Goal: Task Accomplishment & Management: Manage account settings

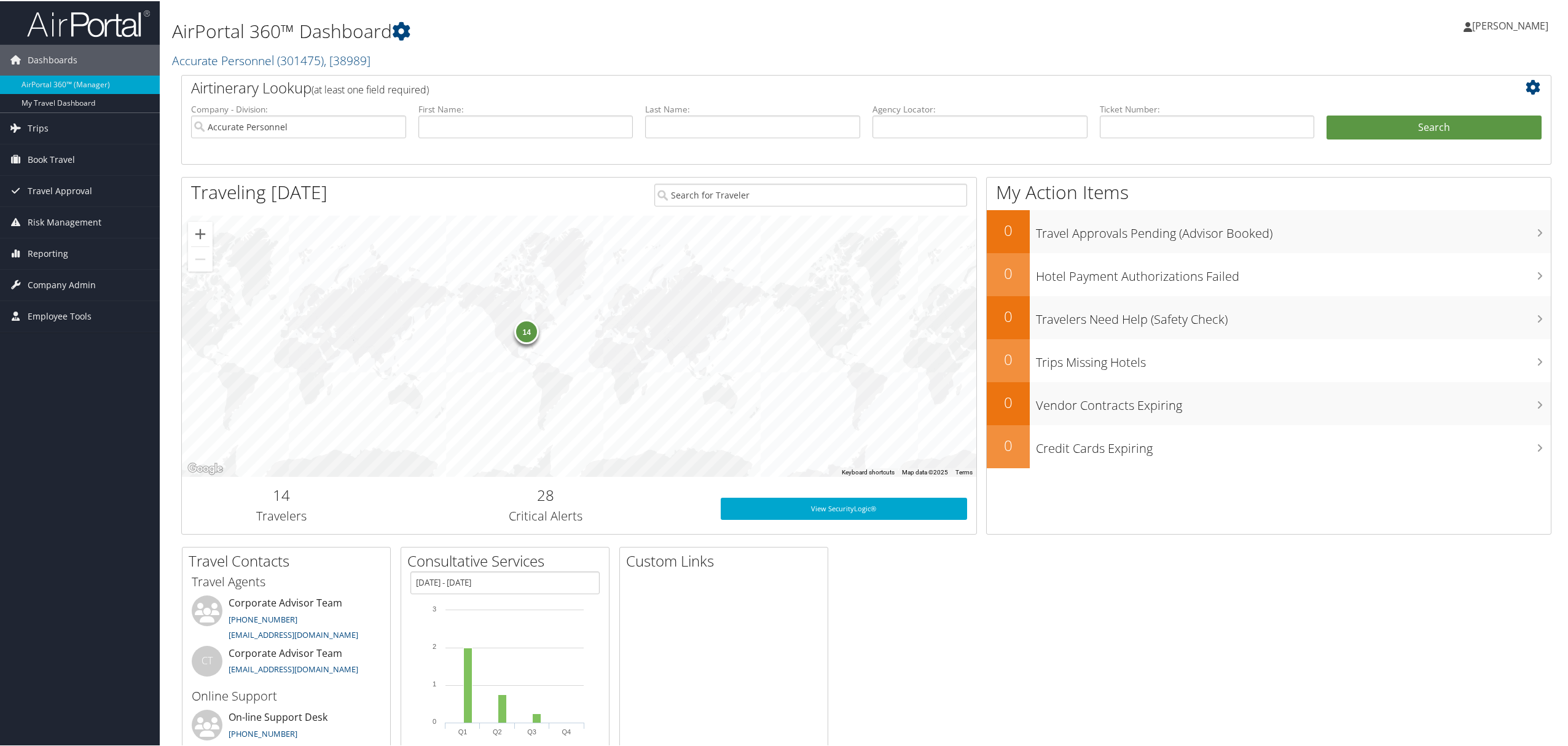
click at [1488, 23] on span "[PERSON_NAME]" at bounding box center [1509, 24] width 76 height 14
click at [1445, 109] on link "View Travel Profile" at bounding box center [1477, 109] width 137 height 21
